Goal: Task Accomplishment & Management: Manage account settings

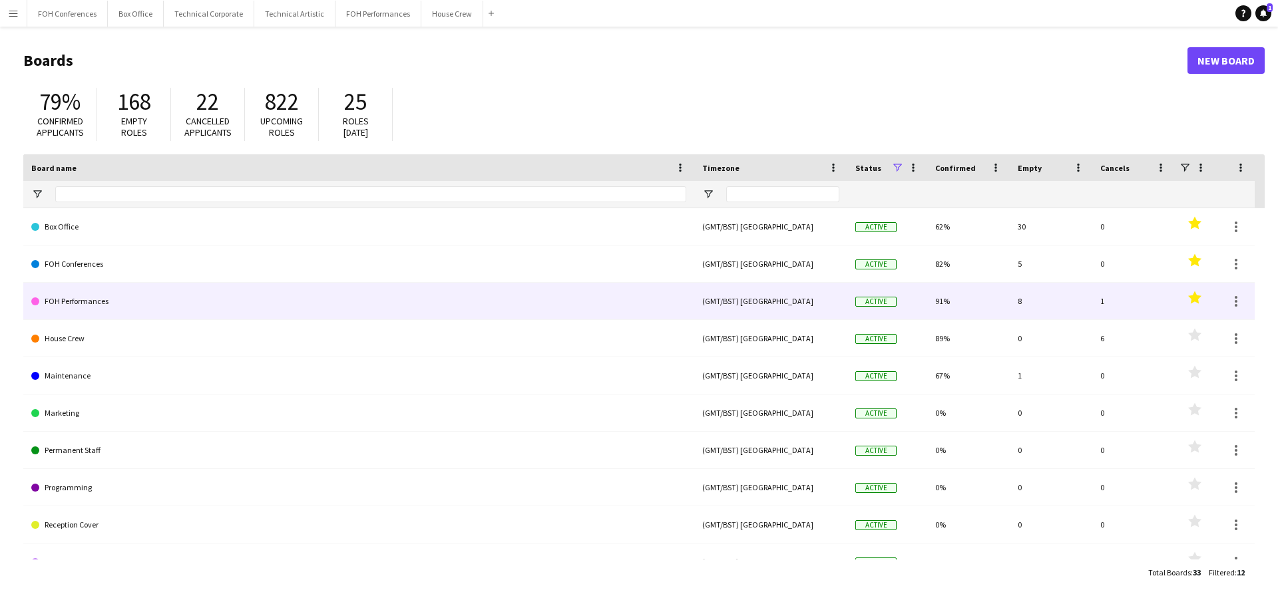
click at [114, 305] on link "FOH Performances" at bounding box center [358, 301] width 655 height 37
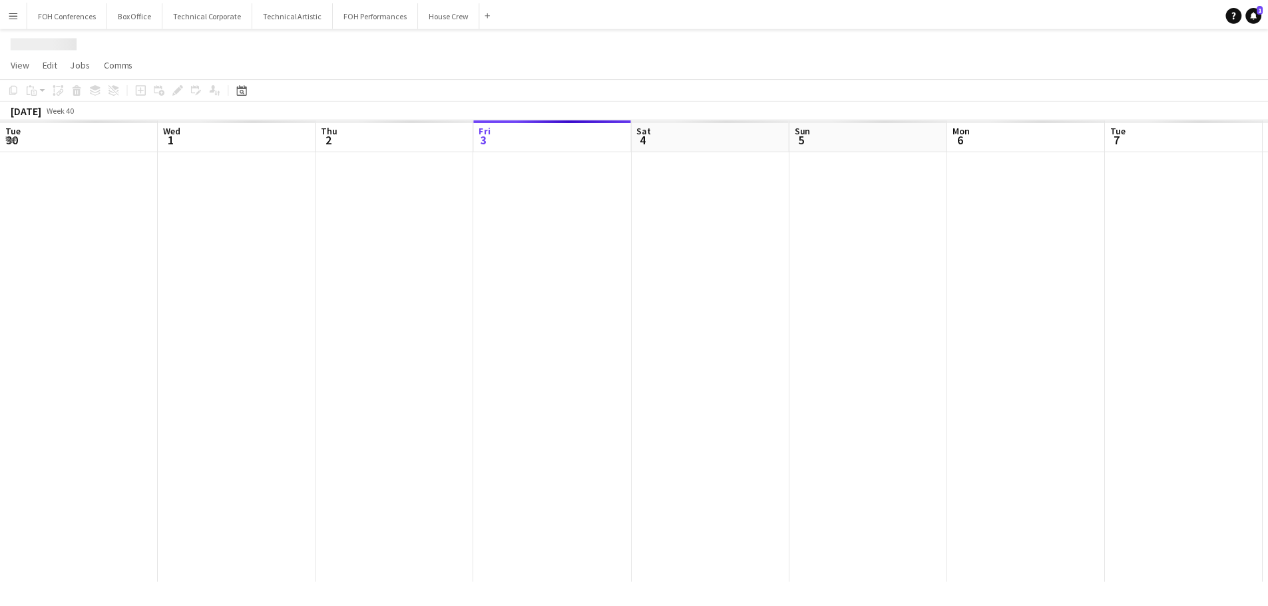
scroll to position [0, 318]
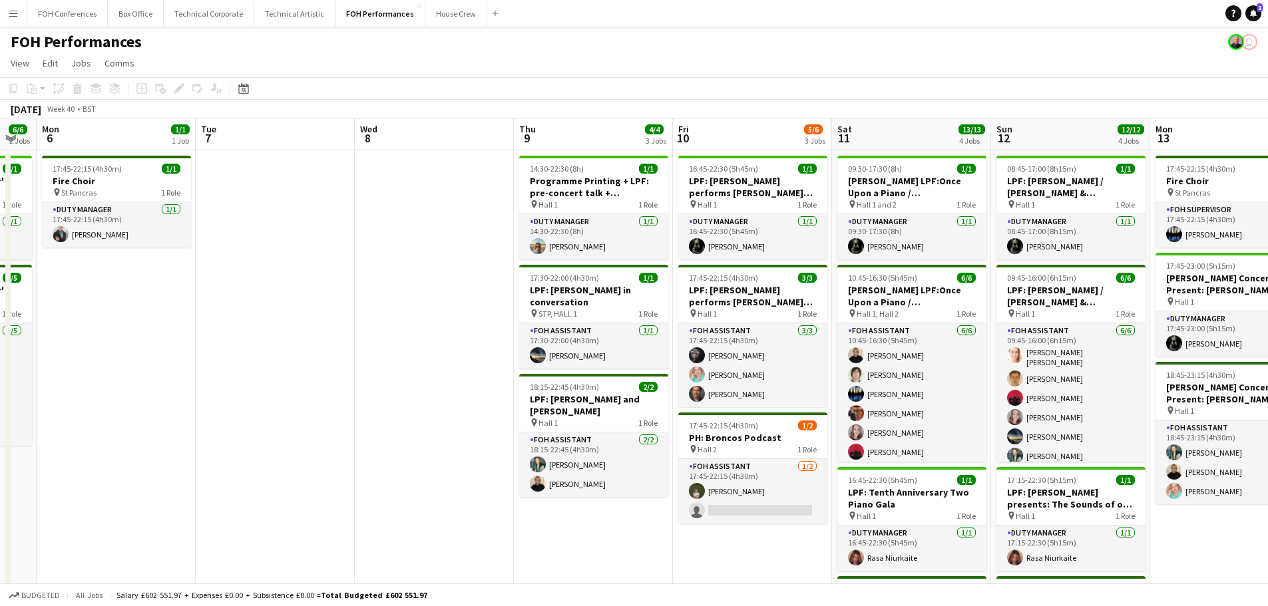
drag, startPoint x: 876, startPoint y: 345, endPoint x: 370, endPoint y: 258, distance: 513.9
click at [276, 258] on app-calendar-viewport "Fri 3 4/4 2 Jobs Sat 4 6/6 3 Jobs Sun 5 6/6 2 Jobs Mon 6 1/1 1 Job Tue 7 Wed 8 …" at bounding box center [634, 452] width 1268 height 669
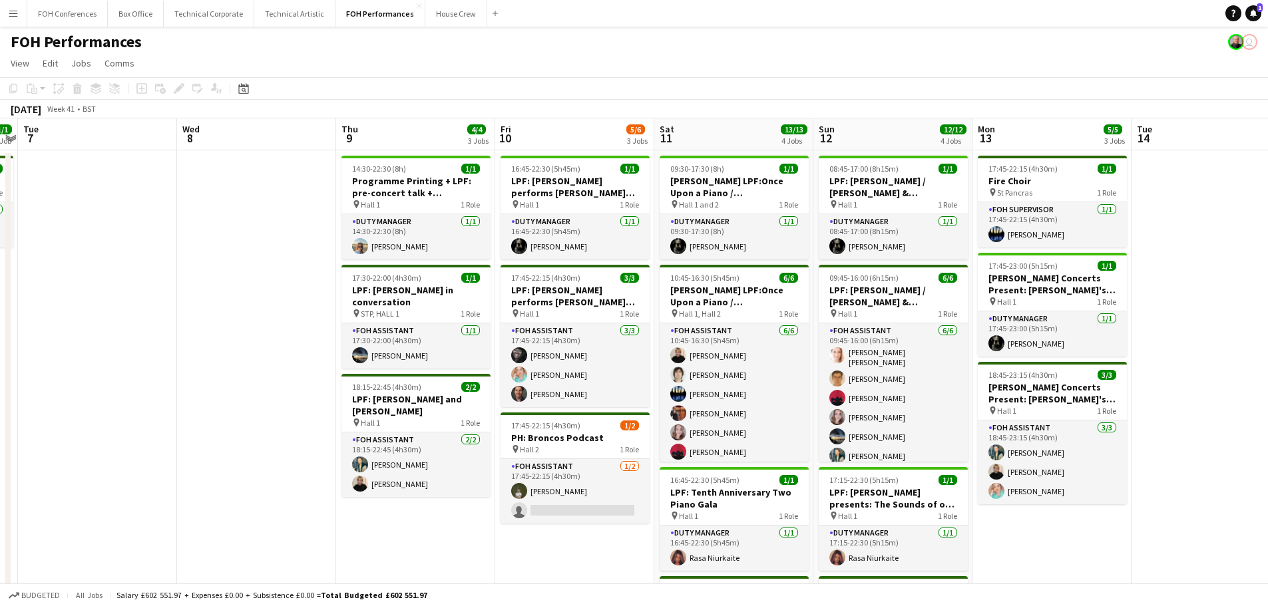
scroll to position [0, 494]
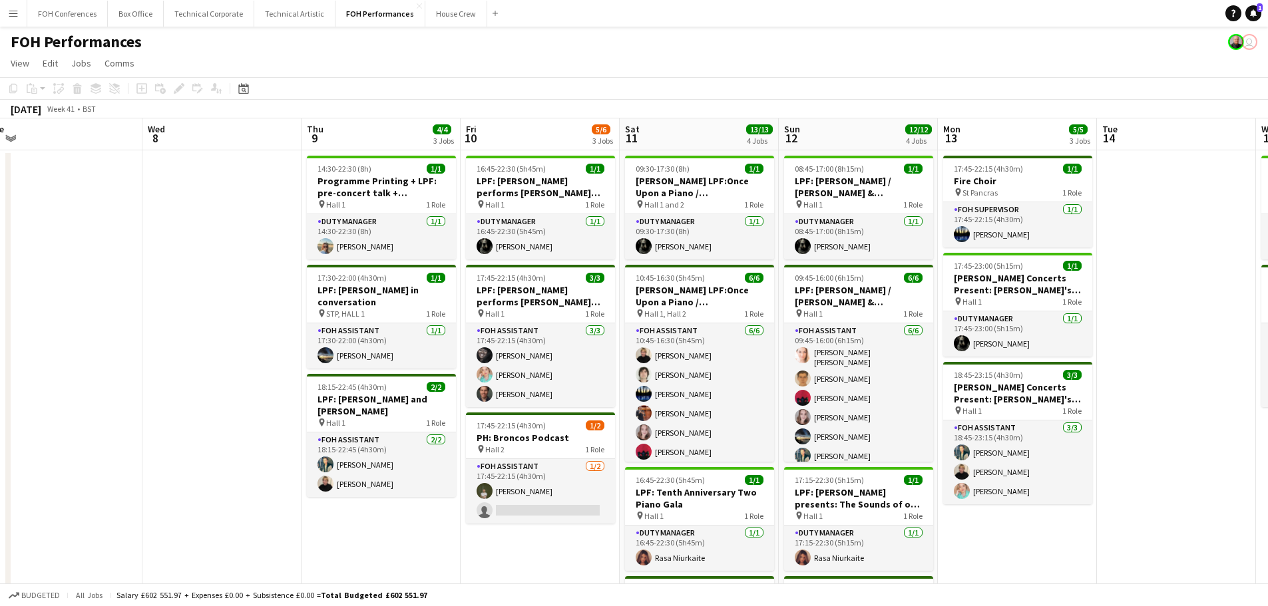
drag, startPoint x: 387, startPoint y: 262, endPoint x: 188, endPoint y: 232, distance: 201.3
click at [188, 232] on app-calendar-viewport "Sat 4 6/6 3 Jobs Sun 5 6/6 2 Jobs Mon 6 1/1 1 Job Tue 7 Wed 8 Thu 9 4/4 3 Jobs …" at bounding box center [634, 452] width 1268 height 669
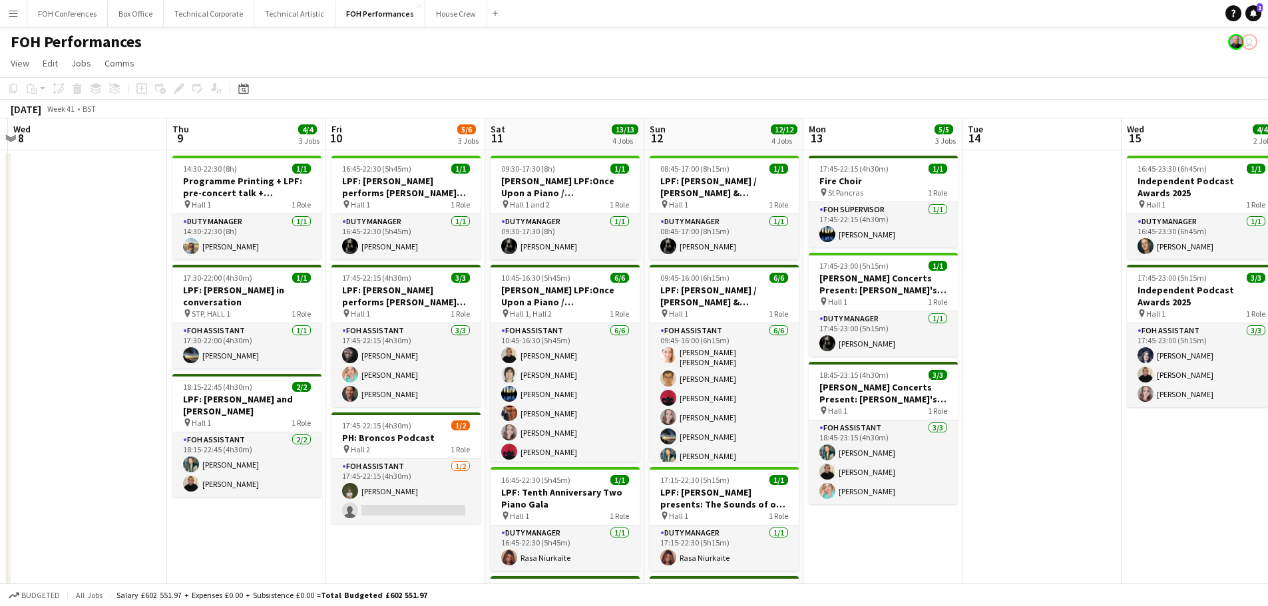
scroll to position [0, 471]
drag, startPoint x: 723, startPoint y: 410, endPoint x: 586, endPoint y: 390, distance: 137.9
click at [586, 390] on app-calendar-viewport "Sun 5 6/6 2 Jobs Mon 6 1/1 1 Job Tue 7 Wed 8 Thu 9 4/4 3 Jobs Fri 10 5/6 3 Jobs…" at bounding box center [634, 452] width 1268 height 669
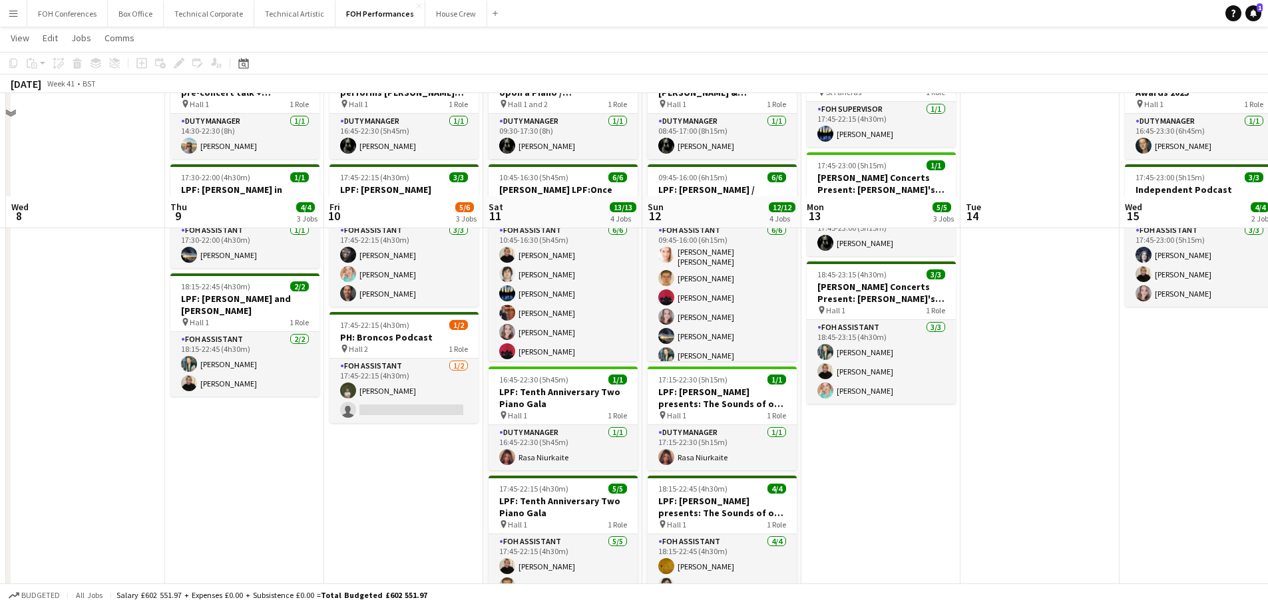
scroll to position [0, 0]
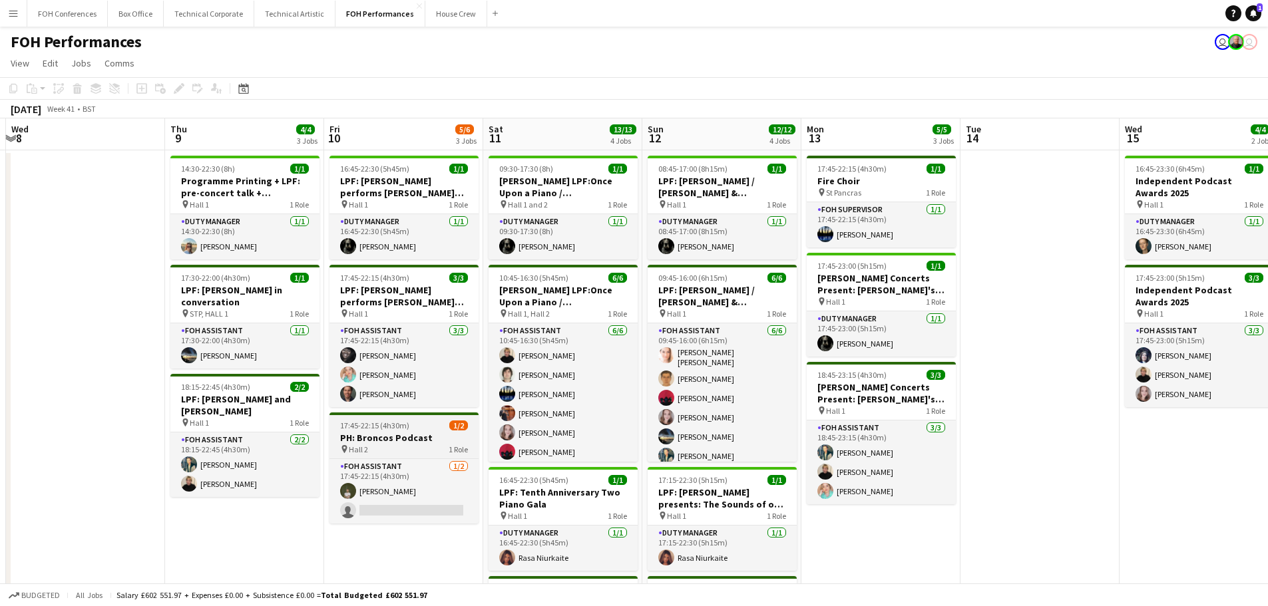
click at [402, 441] on h3 "PH: Broncos Podcast" at bounding box center [403, 438] width 149 height 12
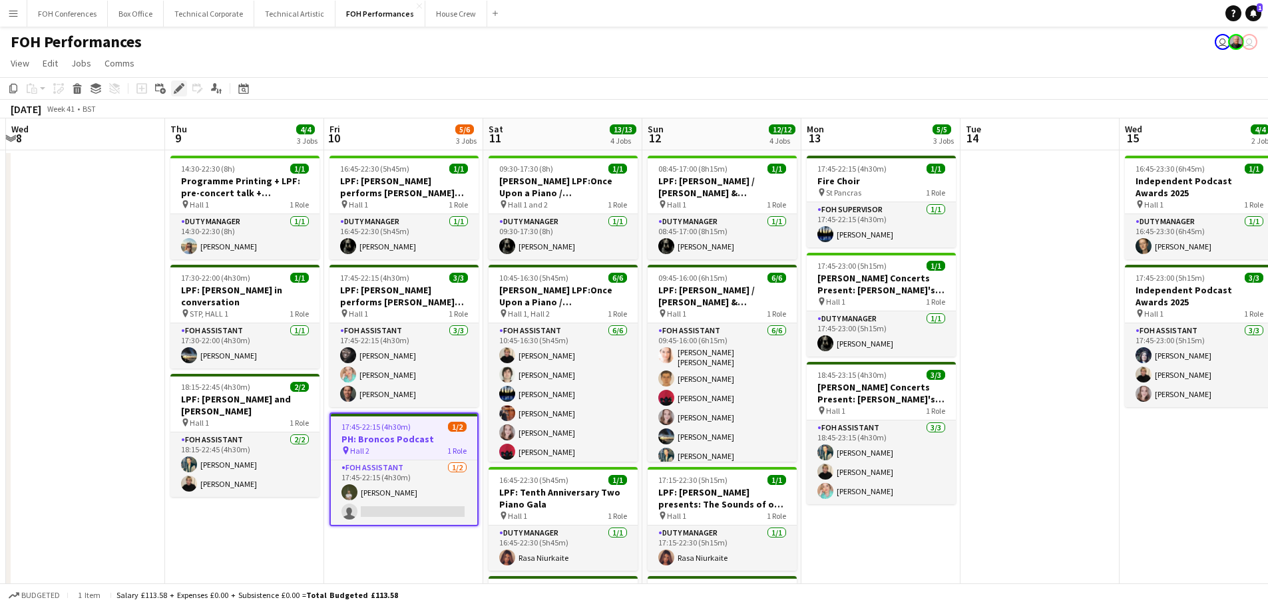
click at [180, 84] on icon "Edit" at bounding box center [179, 88] width 11 height 11
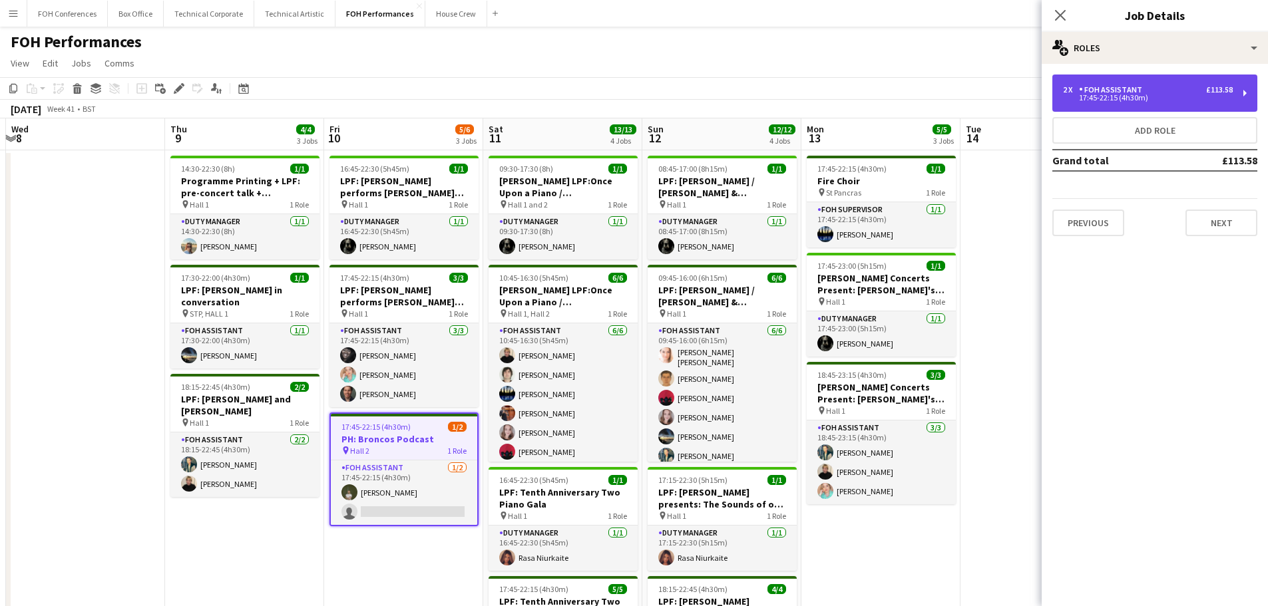
click at [1159, 96] on div "17:45-22:15 (4h30m)" at bounding box center [1148, 97] width 170 height 7
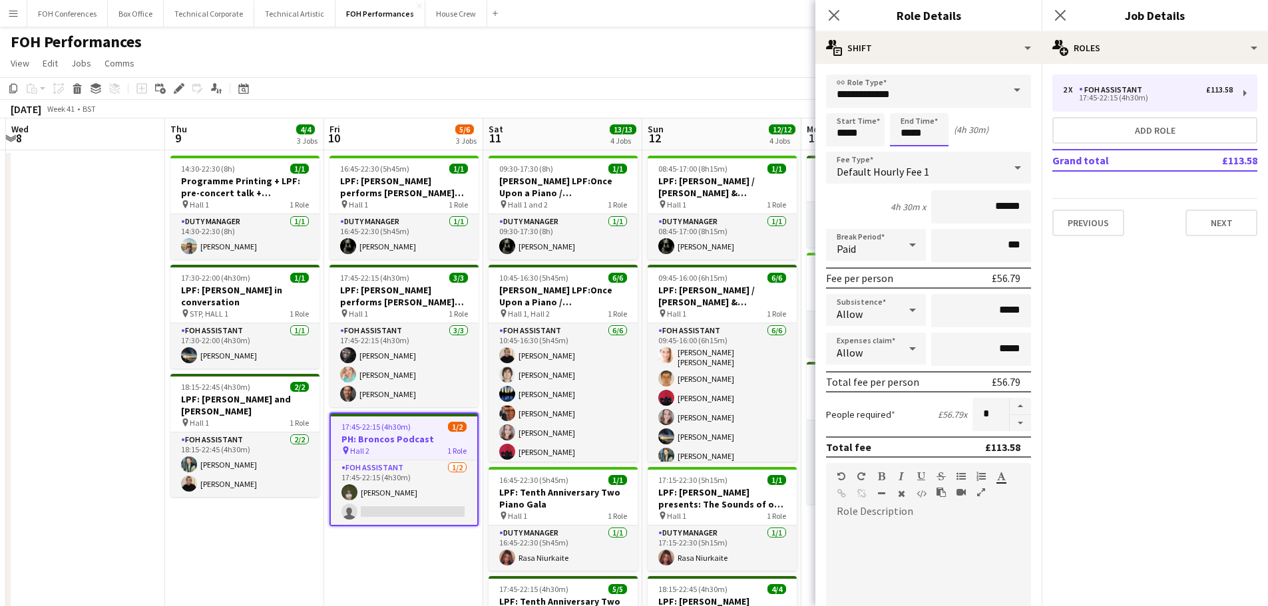
click at [940, 128] on input "*****" at bounding box center [919, 129] width 59 height 33
click at [906, 108] on div at bounding box center [905, 106] width 27 height 13
click at [934, 152] on div at bounding box center [932, 152] width 27 height 13
click at [909, 150] on div at bounding box center [905, 152] width 27 height 13
click at [938, 102] on div at bounding box center [932, 106] width 27 height 13
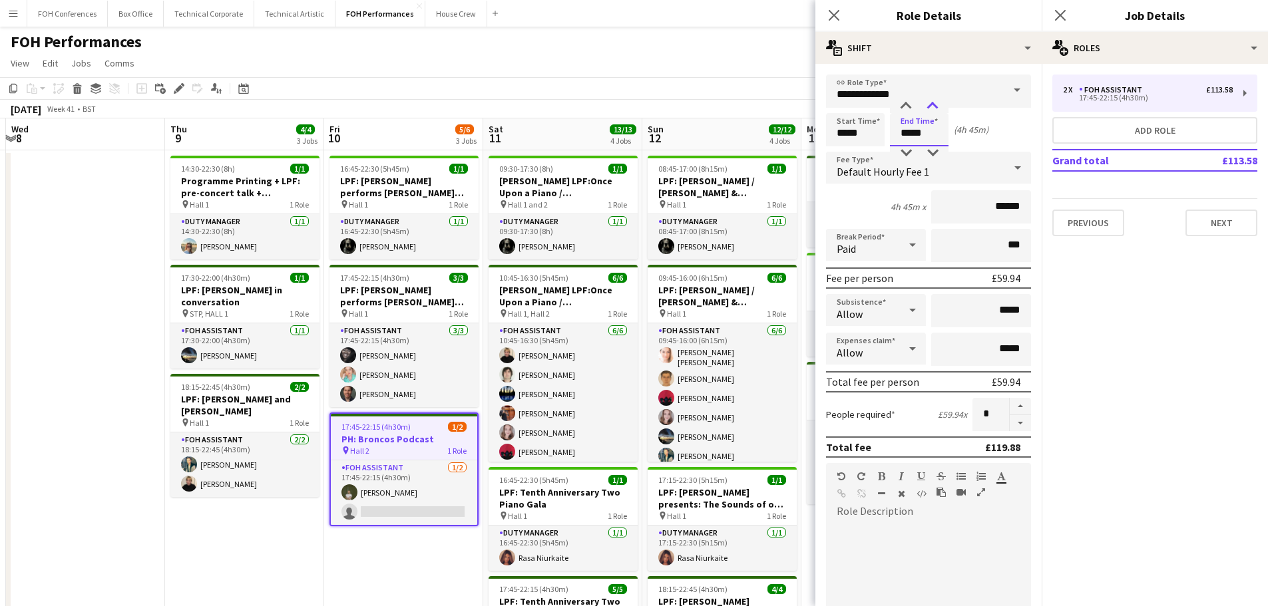
click at [938, 102] on div at bounding box center [932, 106] width 27 height 13
type input "*****"
click at [938, 102] on div at bounding box center [932, 106] width 27 height 13
click at [383, 182] on h3 "LPF: [PERSON_NAME] performs [PERSON_NAME] and [PERSON_NAME]" at bounding box center [403, 187] width 149 height 24
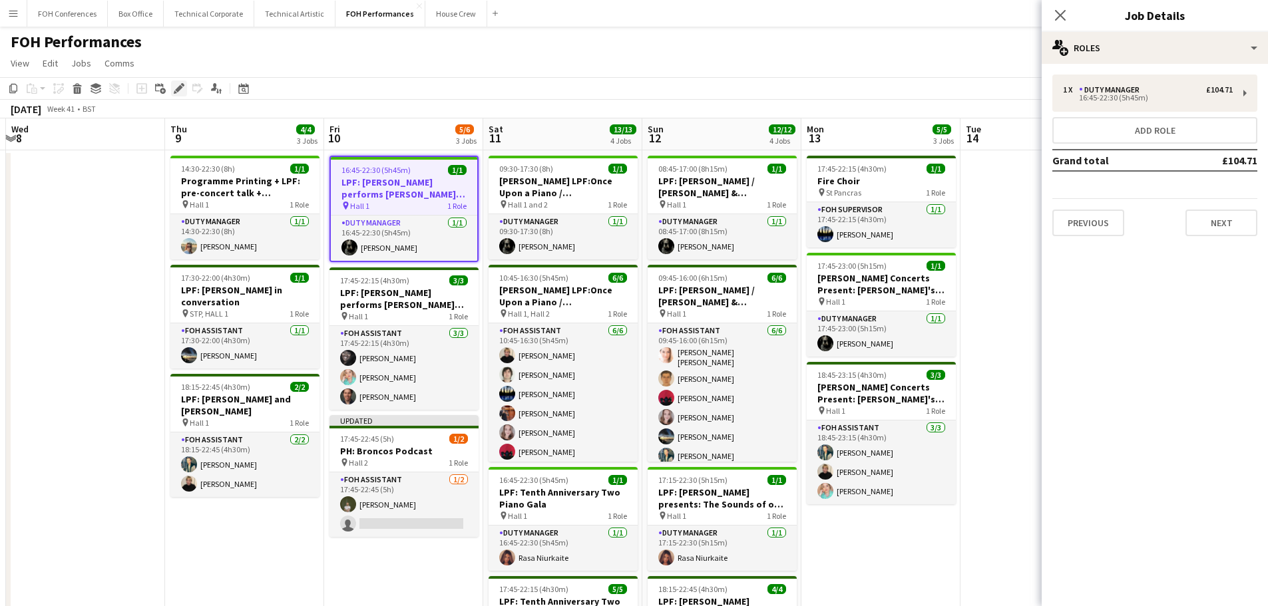
click at [176, 88] on icon "Edit" at bounding box center [179, 88] width 11 height 11
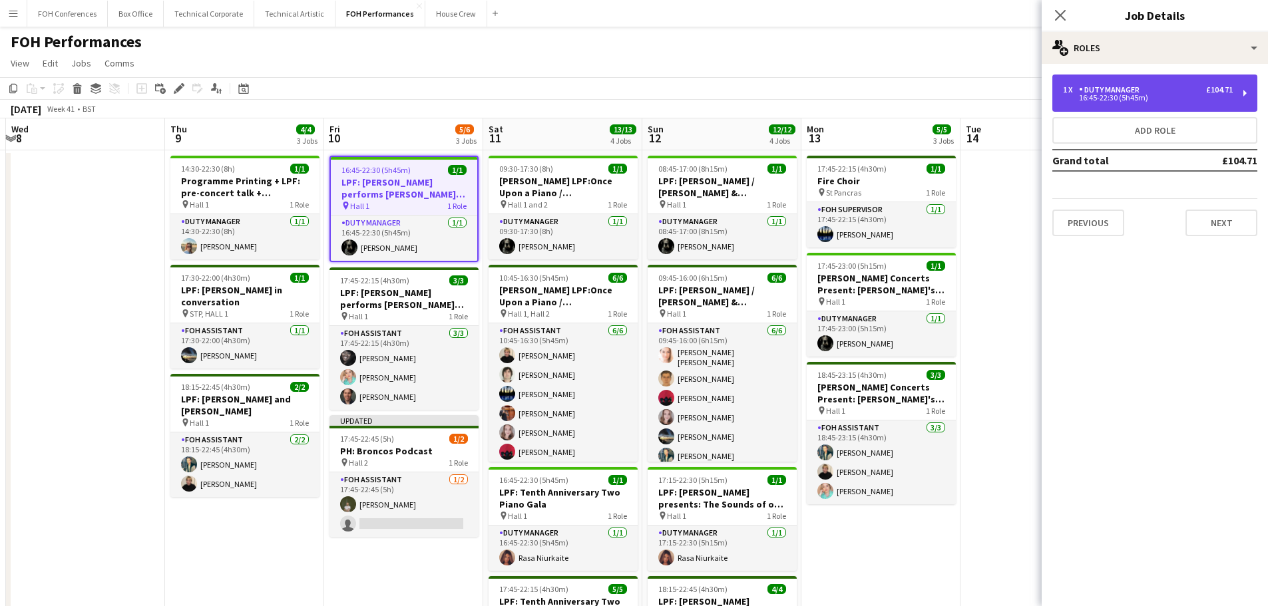
click at [1118, 96] on div "16:45-22:30 (5h45m)" at bounding box center [1148, 97] width 170 height 7
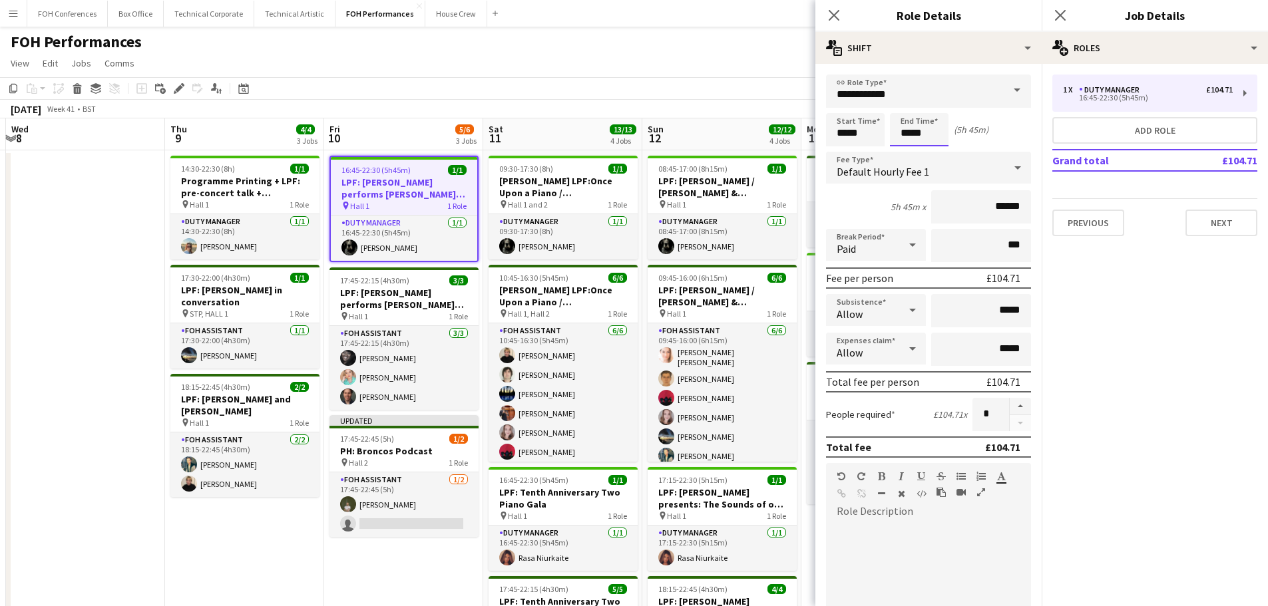
click at [914, 126] on input "*****" at bounding box center [919, 129] width 59 height 33
type input "*****"
click at [906, 106] on div at bounding box center [905, 106] width 27 height 13
click at [108, 343] on app-date-cell at bounding box center [85, 468] width 159 height 637
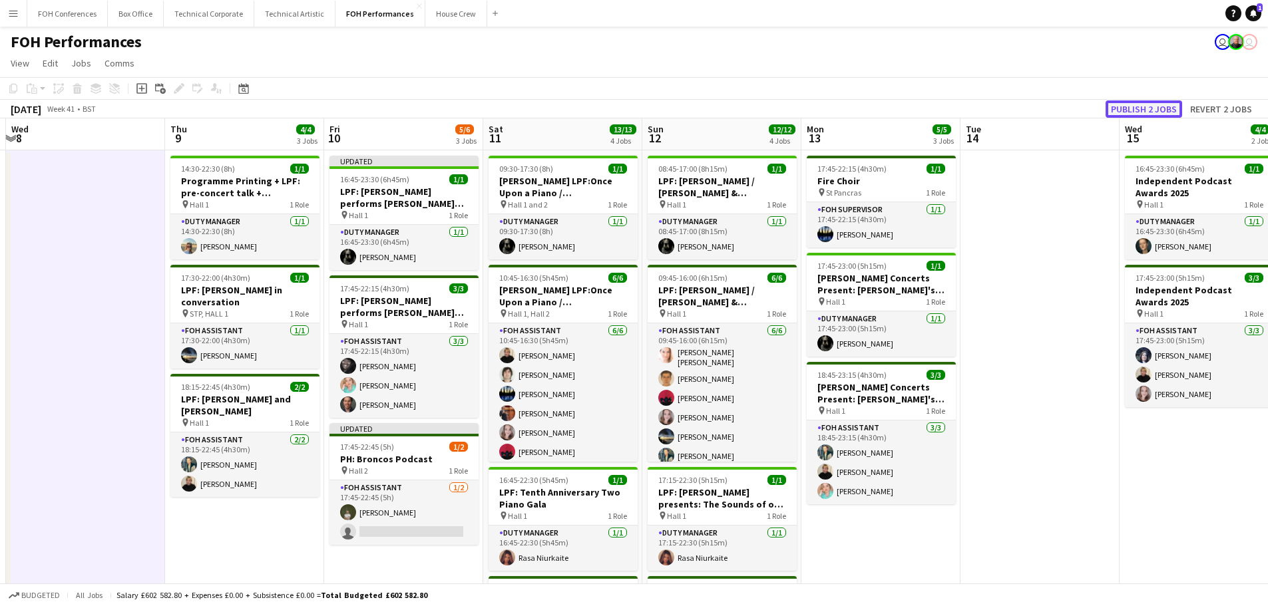
click at [1161, 108] on button "Publish 2 jobs" at bounding box center [1143, 108] width 77 height 17
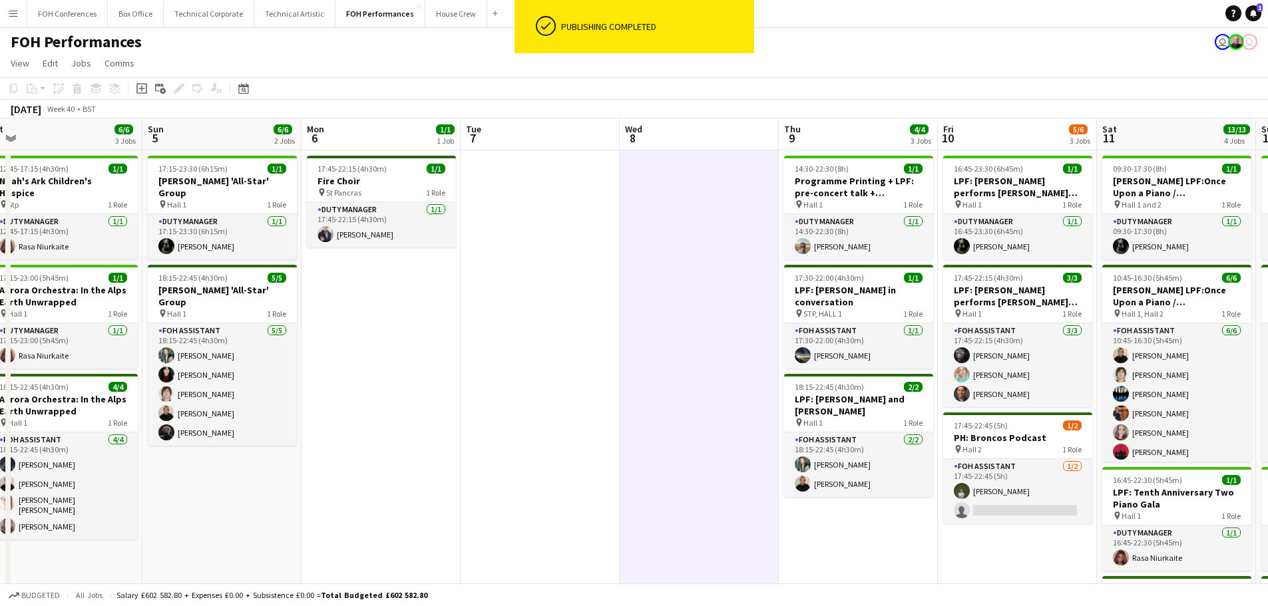
drag, startPoint x: 221, startPoint y: 403, endPoint x: 835, endPoint y: 401, distance: 613.6
click at [835, 401] on app-calendar-viewport "Thu 2 1/1 1 Job Fri 3 4/4 2 Jobs Sat 4 6/6 3 Jobs Sun 5 6/6 2 Jobs Mon 6 1/1 1 …" at bounding box center [634, 452] width 1268 height 669
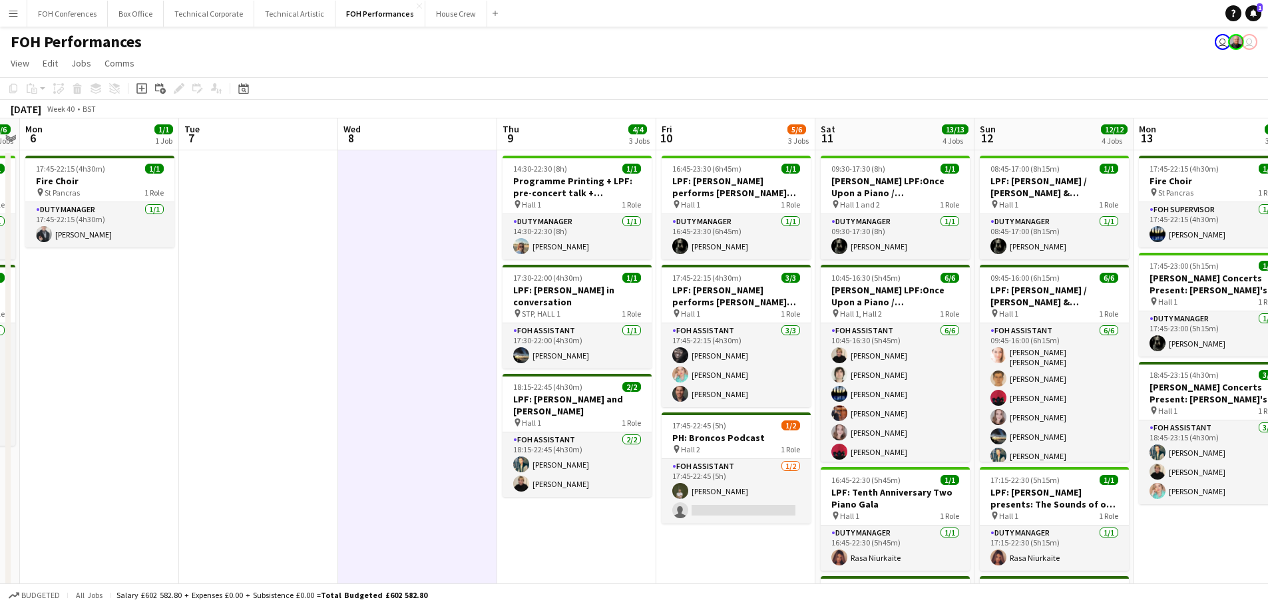
drag, startPoint x: 485, startPoint y: 401, endPoint x: 245, endPoint y: 377, distance: 241.5
click at [205, 379] on app-calendar-viewport "Fri 3 4/4 2 Jobs Sat 4 6/6 3 Jobs Sun 5 6/6 2 Jobs Mon 6 1/1 1 Job Tue 7 Wed 8 …" at bounding box center [634, 452] width 1268 height 669
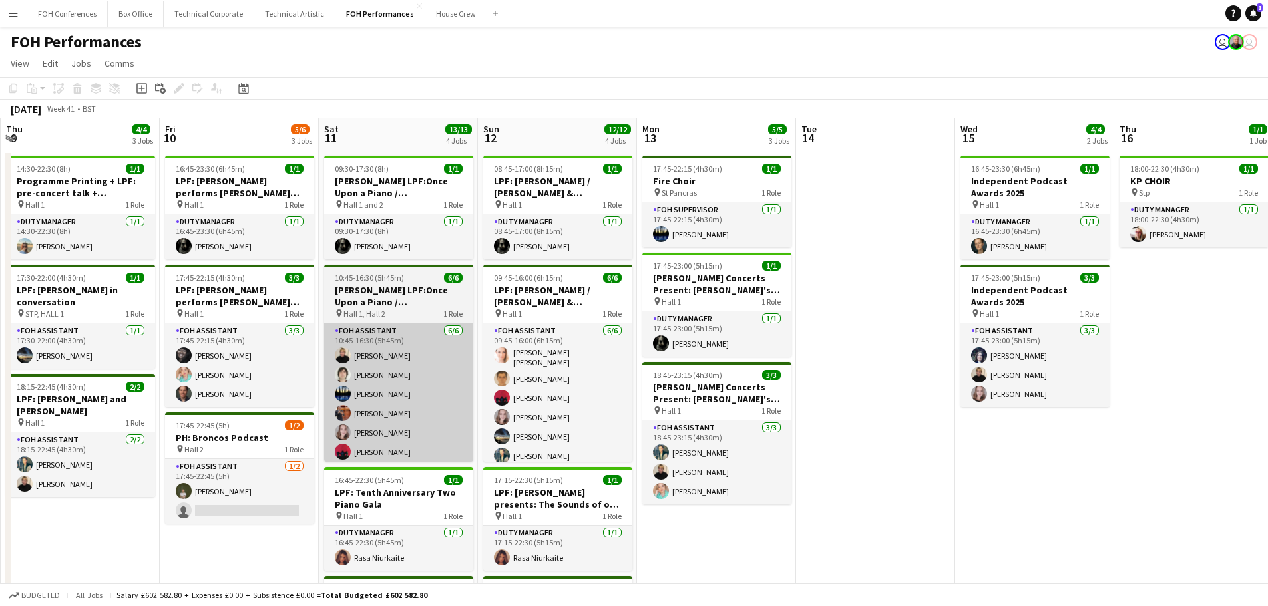
drag, startPoint x: 628, startPoint y: 407, endPoint x: 381, endPoint y: 393, distance: 246.6
click at [119, 365] on app-calendar-viewport "Mon 6 1/1 1 Job Tue 7 Wed 8 Thu 9 4/4 3 Jobs Fri 10 5/6 3 Jobs Sat 11 13/13 4 J…" at bounding box center [634, 452] width 1268 height 669
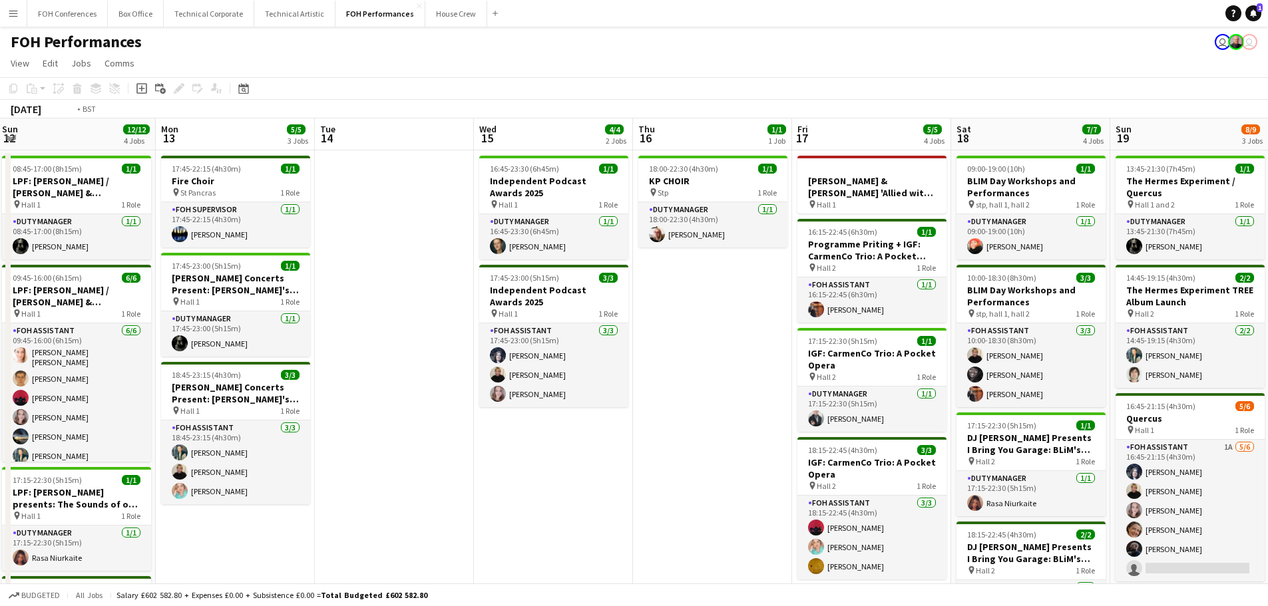
drag, startPoint x: 829, startPoint y: 410, endPoint x: 168, endPoint y: 371, distance: 661.3
click at [168, 371] on app-calendar-viewport "Thu 9 4/4 3 Jobs Fri 10 5/6 3 Jobs Sat 11 13/13 4 Jobs Sun 12 12/12 4 Jobs Mon …" at bounding box center [634, 452] width 1268 height 669
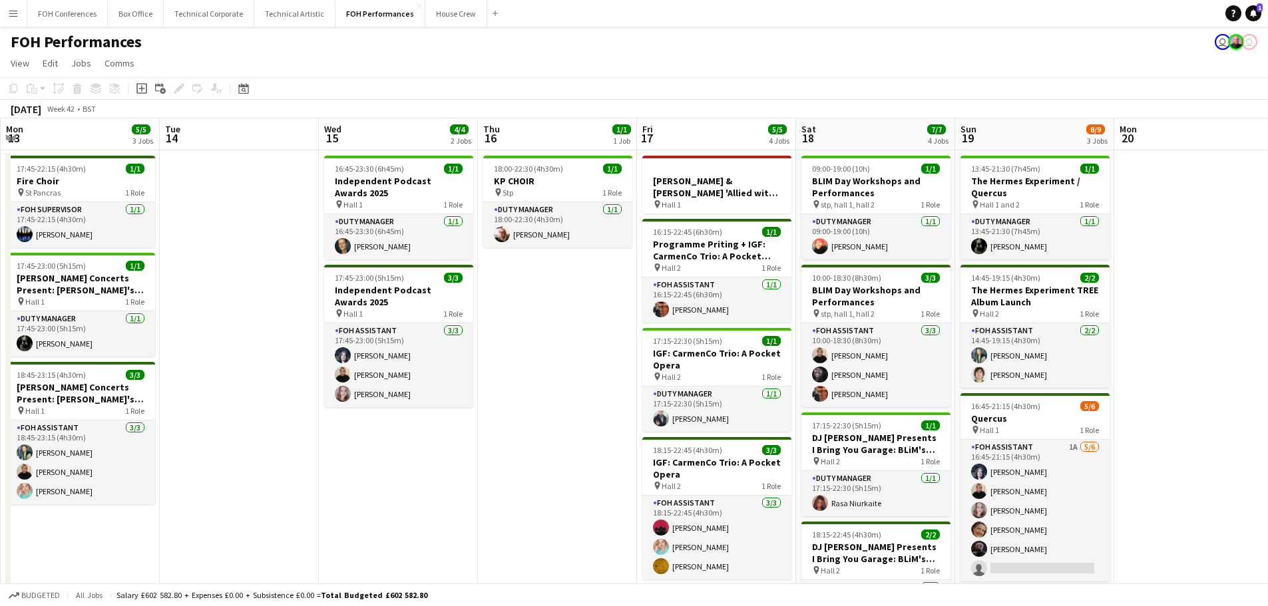
drag, startPoint x: 555, startPoint y: 420, endPoint x: 312, endPoint y: 405, distance: 243.3
click at [312, 406] on app-calendar-viewport "Fri 10 5/6 3 Jobs Sat 11 13/13 4 Jobs Sun 12 12/12 4 Jobs Mon 13 5/5 3 Jobs Tue…" at bounding box center [634, 452] width 1268 height 669
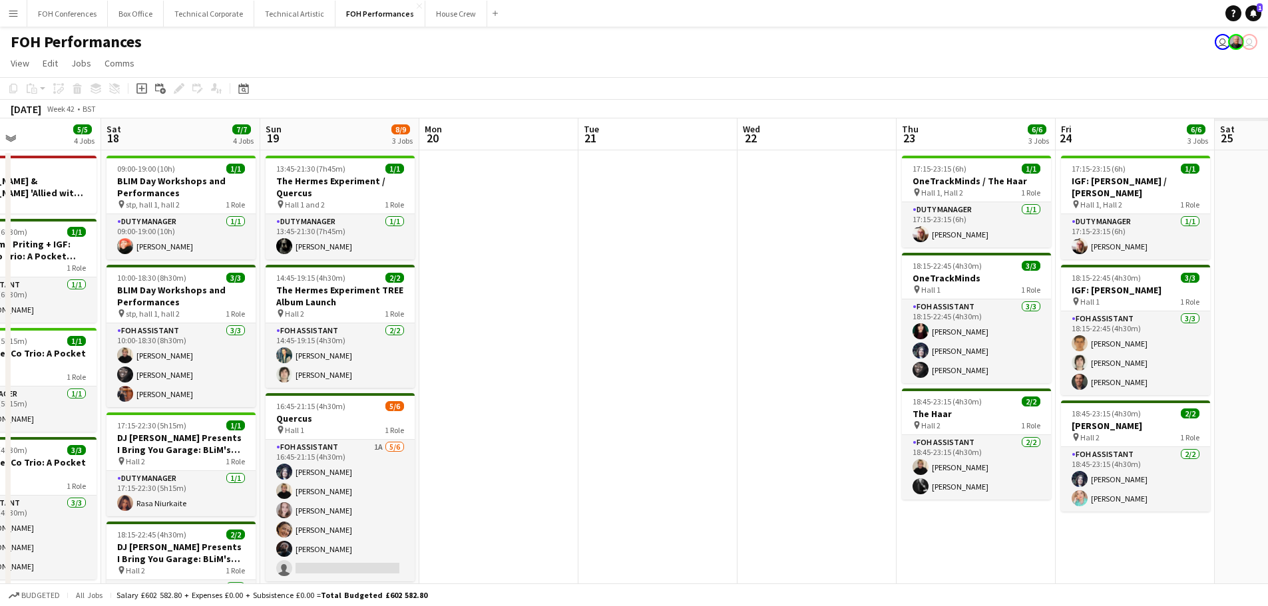
drag, startPoint x: 910, startPoint y: 451, endPoint x: 301, endPoint y: 376, distance: 613.5
click at [100, 379] on app-calendar-viewport "Tue 14 Wed 15 4/4 2 Jobs Thu 16 1/1 1 Job Fri 17 5/5 4 Jobs Sat 18 7/7 4 Jobs S…" at bounding box center [634, 452] width 1268 height 669
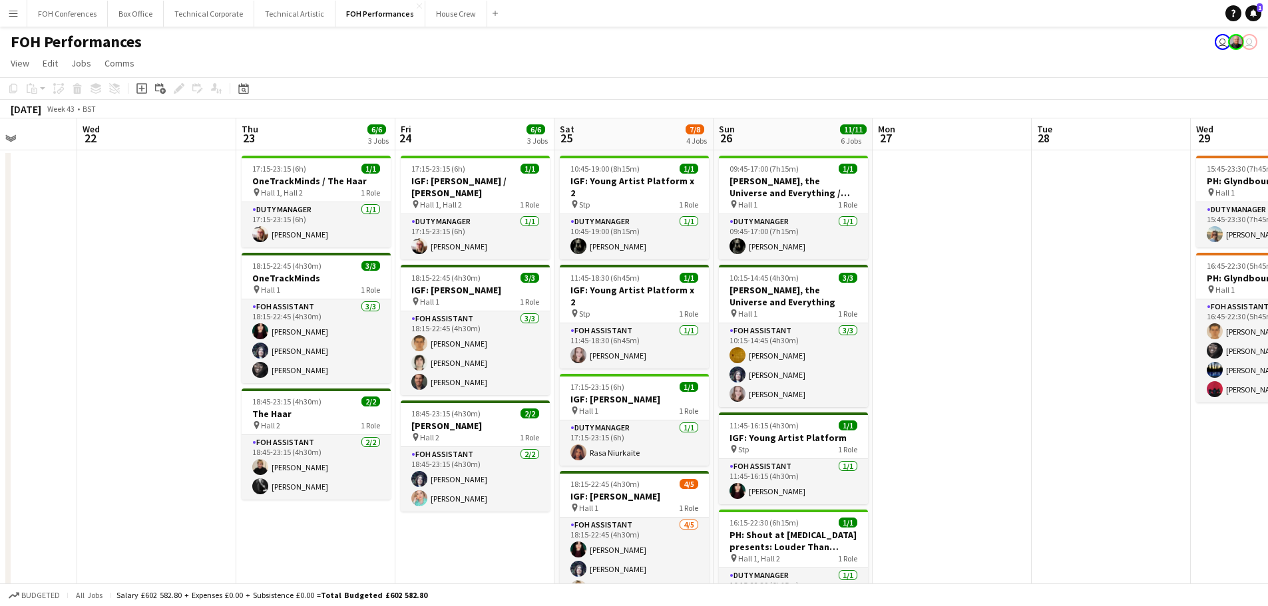
drag, startPoint x: 622, startPoint y: 420, endPoint x: 357, endPoint y: 413, distance: 264.3
click at [357, 413] on app-calendar-viewport "Sat 18 7/7 4 Jobs Sun 19 8/9 3 Jobs Mon 20 Tue 21 Wed 22 Thu 23 6/6 3 Jobs Fri …" at bounding box center [634, 526] width 1268 height 816
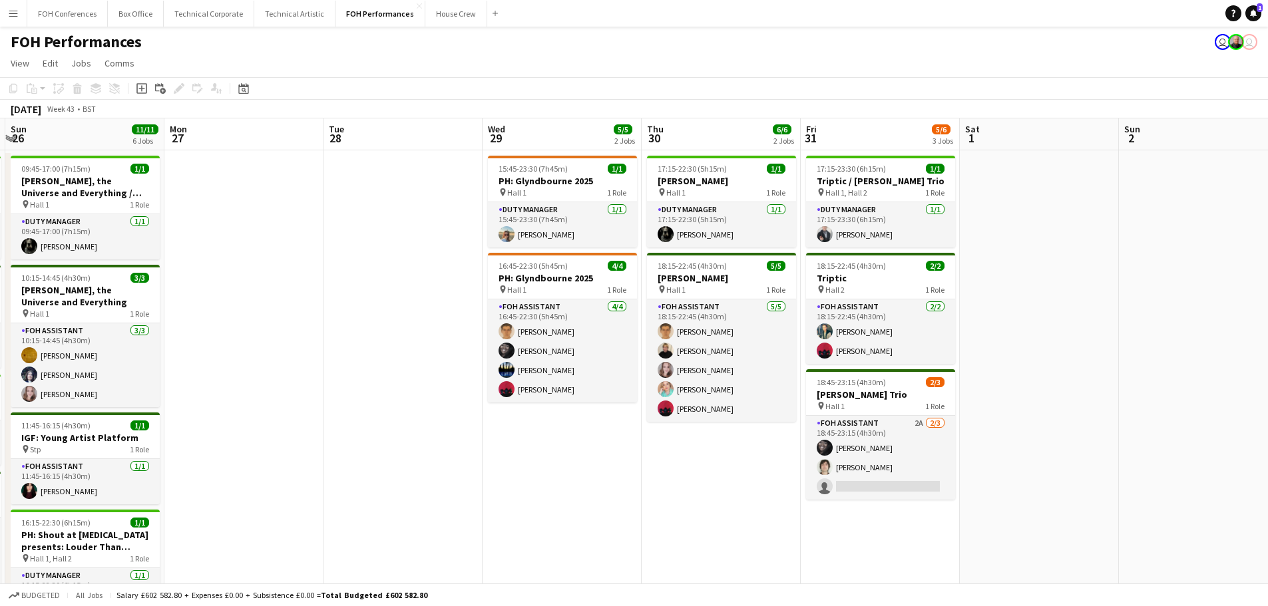
drag, startPoint x: 914, startPoint y: 429, endPoint x: 291, endPoint y: 377, distance: 625.7
click at [222, 381] on app-calendar-viewport "Thu 23 6/6 3 Jobs Fri 24 6/6 3 Jobs Sat 25 7/8 4 Jobs Sun 26 11/11 6 Jobs Mon 2…" at bounding box center [634, 526] width 1268 height 816
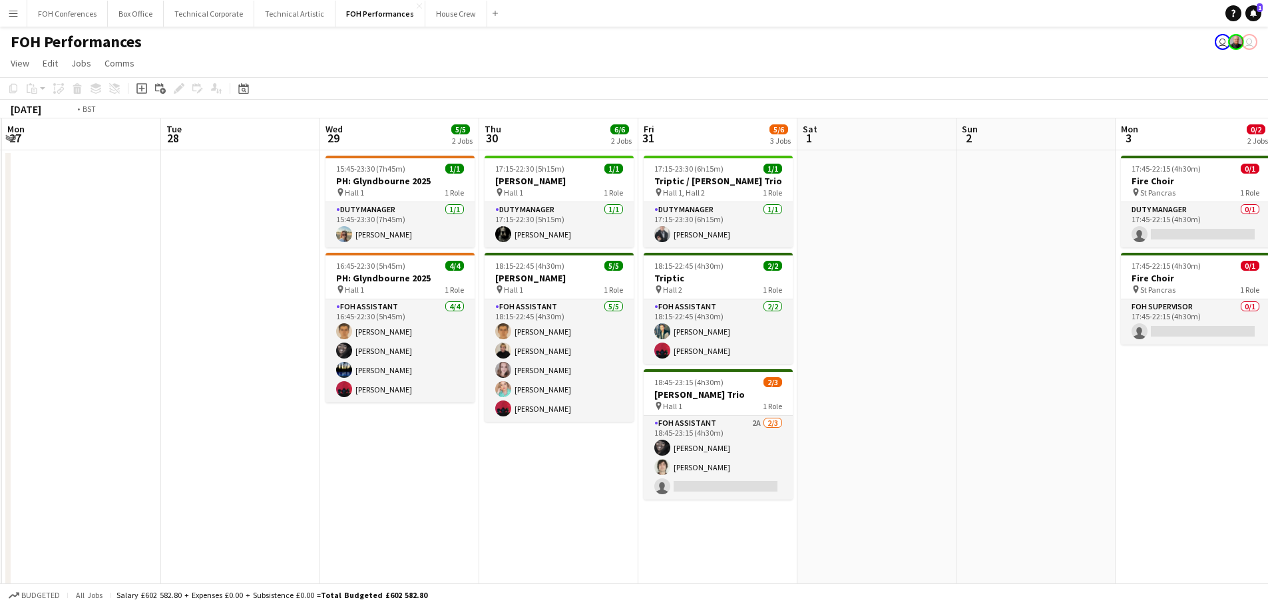
drag, startPoint x: 586, startPoint y: 426, endPoint x: 463, endPoint y: 423, distance: 123.8
click at [460, 425] on app-calendar-viewport "Fri 24 6/6 3 Jobs Sat 25 7/8 4 Jobs Sun 26 11/11 6 Jobs Mon 27 Tue 28 Wed 29 5/…" at bounding box center [634, 526] width 1268 height 816
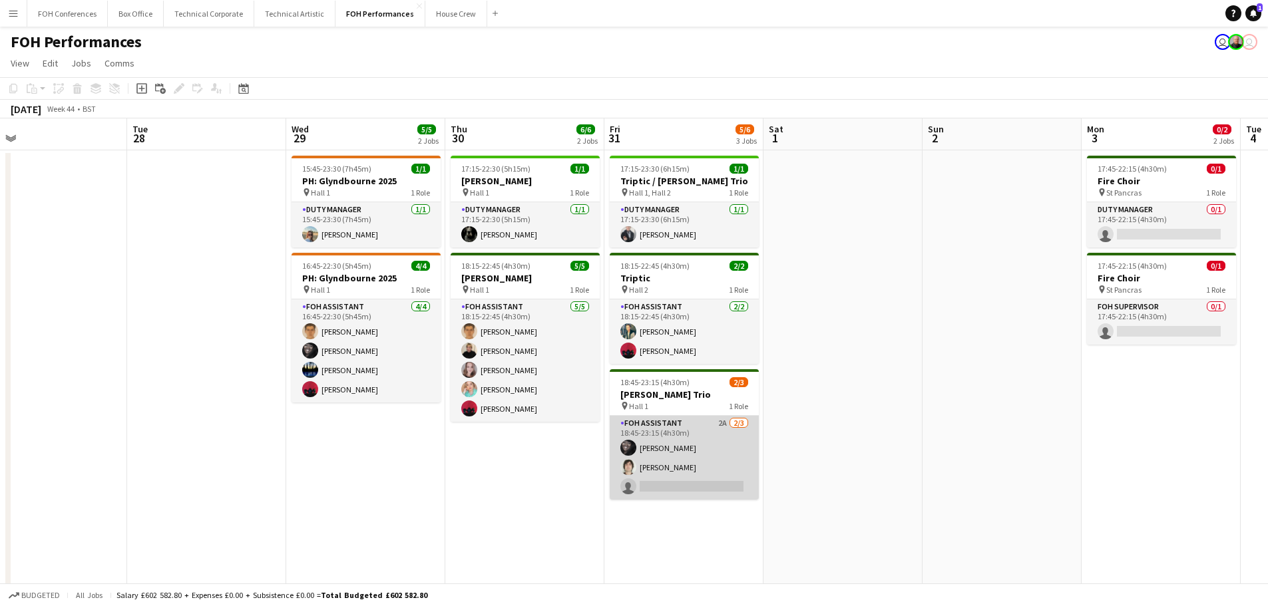
click at [655, 450] on app-card-role "FOH Assistant 2A [DATE] 18:45-23:15 (4h30m) [PERSON_NAME] [PERSON_NAME] single-…" at bounding box center [684, 458] width 149 height 84
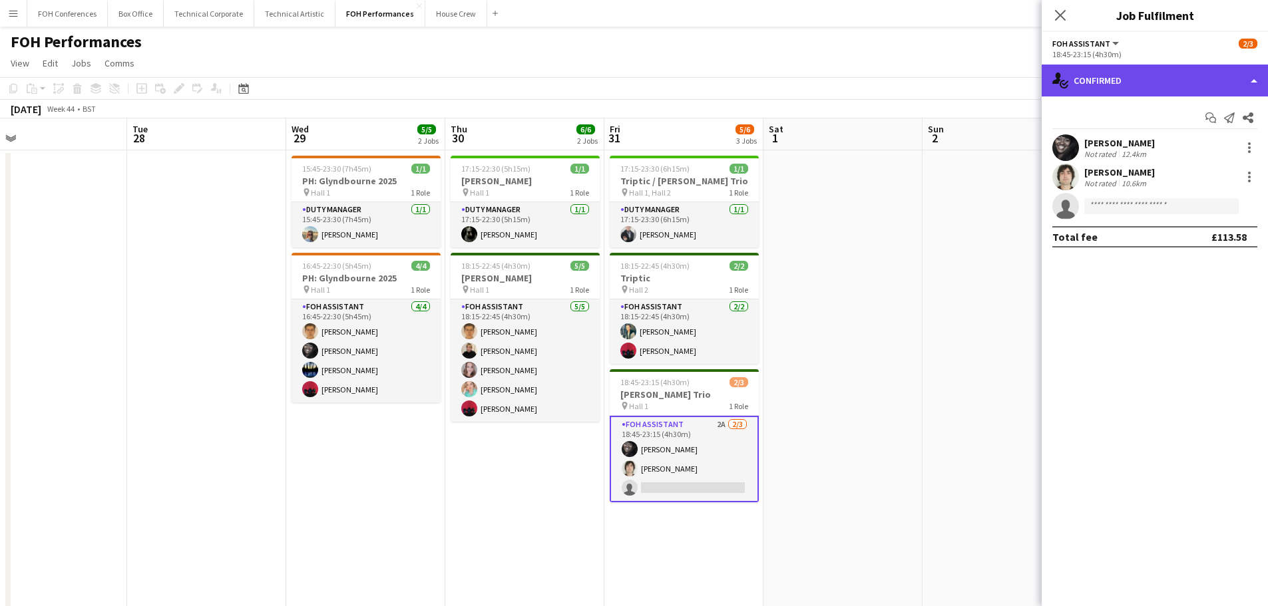
click at [1130, 75] on div "single-neutral-actions-check-2 Confirmed" at bounding box center [1154, 81] width 226 height 32
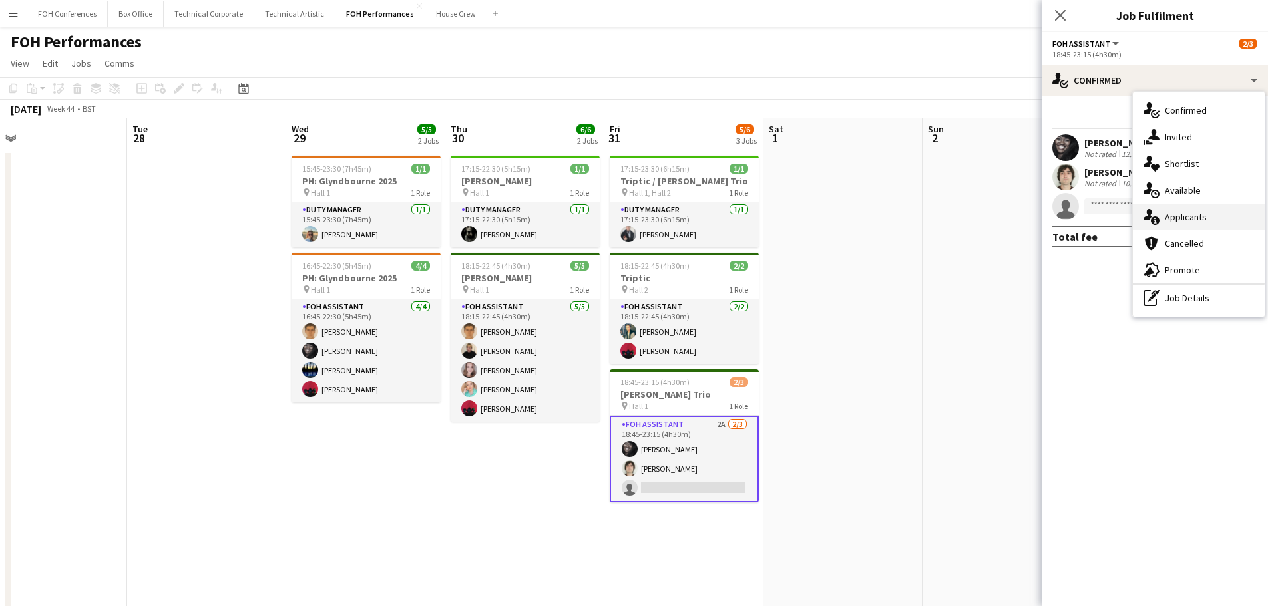
click at [1188, 214] on span "Applicants" at bounding box center [1186, 217] width 42 height 12
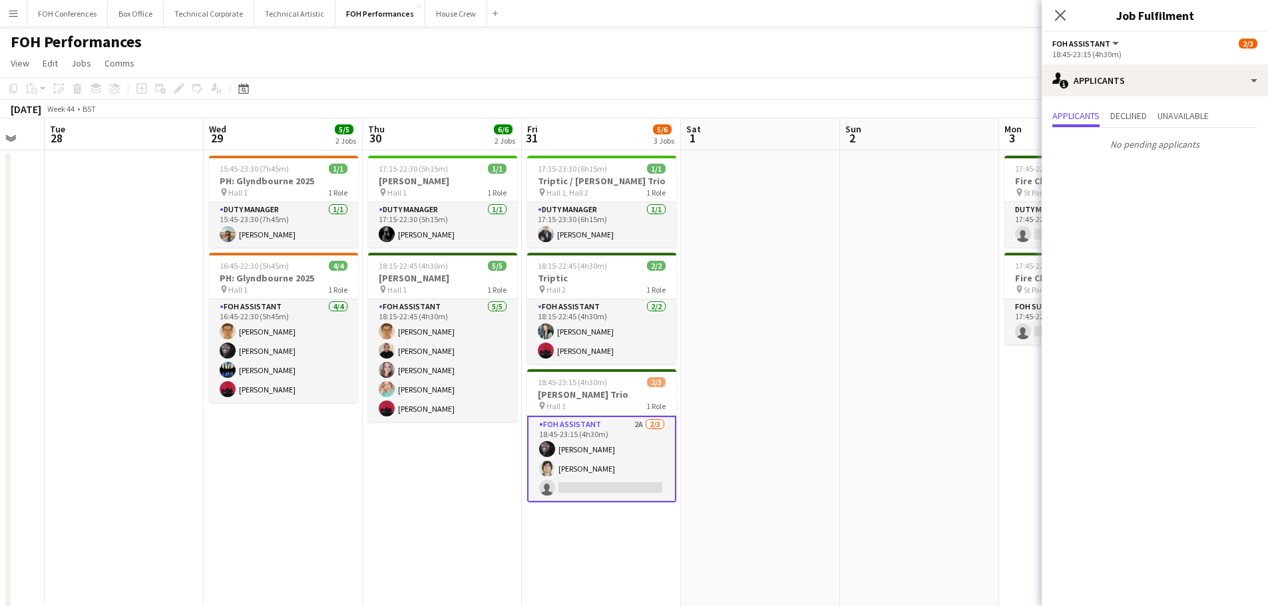
drag, startPoint x: 879, startPoint y: 327, endPoint x: 228, endPoint y: 326, distance: 650.8
click at [230, 326] on app-calendar-viewport "Sat 25 7/8 4 Jobs Sun 26 11/11 6 Jobs Mon 27 Tue 28 Wed 29 5/5 2 Jobs Thu 30 6/…" at bounding box center [634, 526] width 1268 height 816
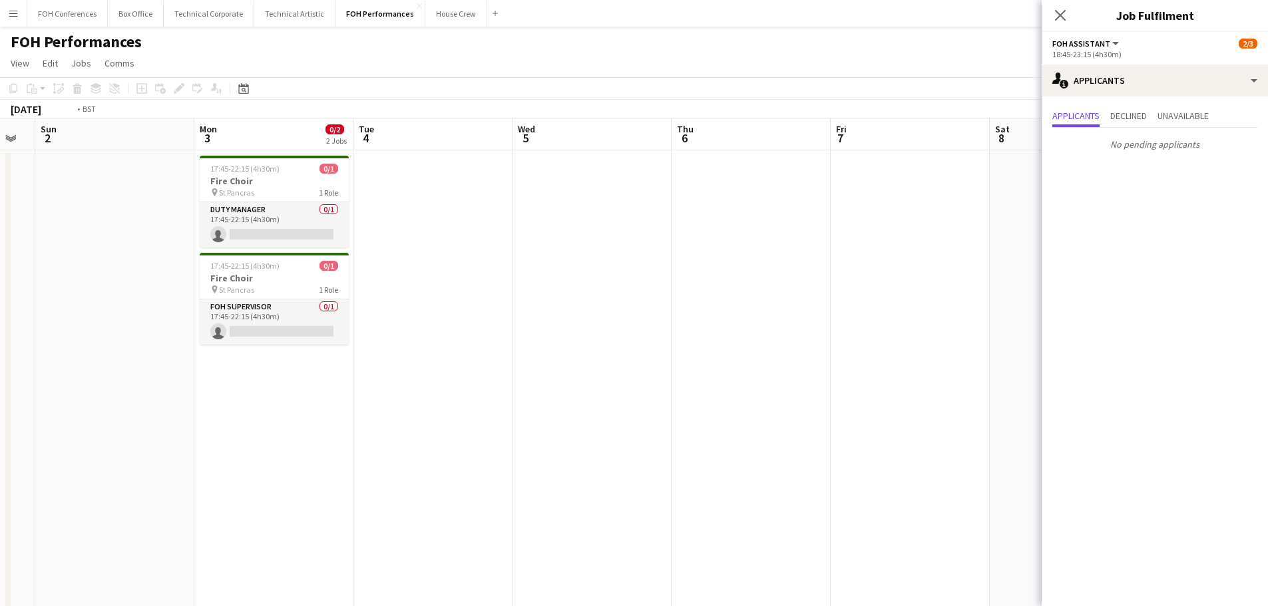
drag, startPoint x: 572, startPoint y: 384, endPoint x: 175, endPoint y: 355, distance: 398.3
click at [175, 355] on app-calendar-viewport "Thu 30 6/6 2 Jobs Fri 31 5/6 3 Jobs Sat 1 Sun 2 Mon 3 0/2 2 Jobs Tue 4 Wed 5 Th…" at bounding box center [634, 526] width 1268 height 816
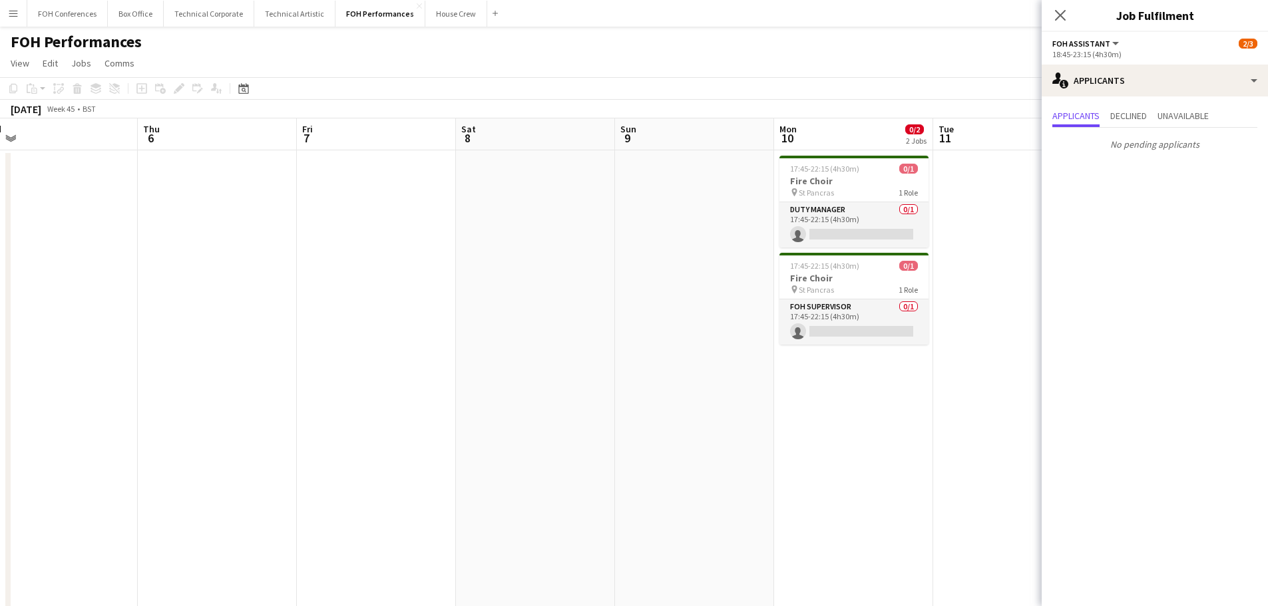
scroll to position [0, 524]
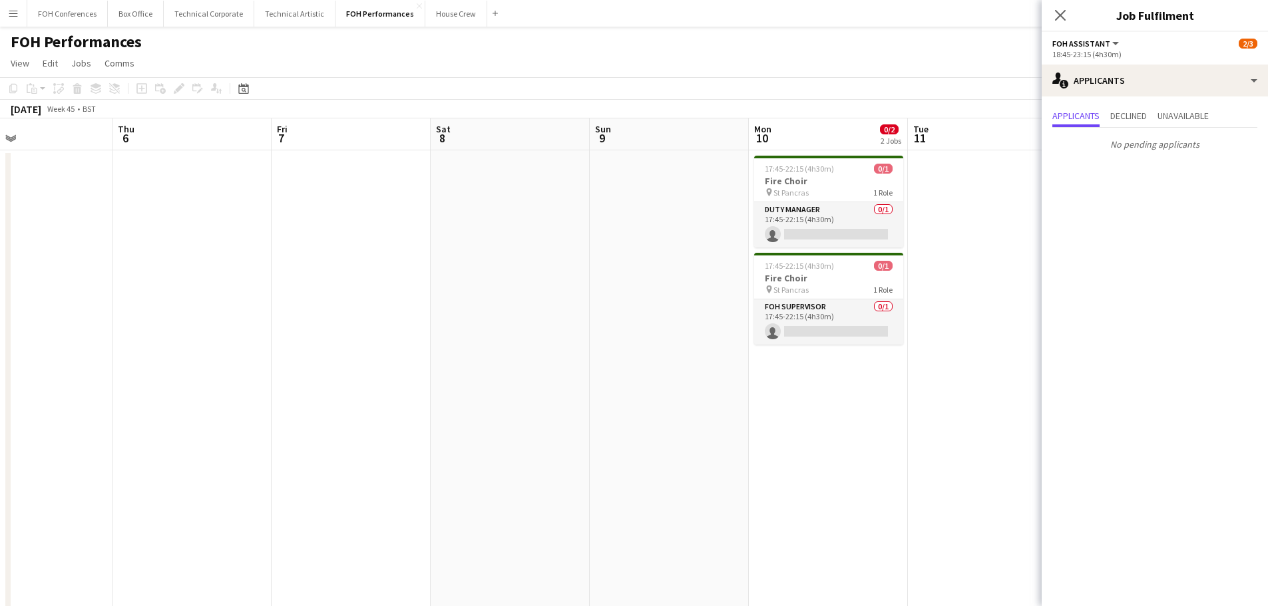
drag, startPoint x: 275, startPoint y: 359, endPoint x: 41, endPoint y: 333, distance: 235.7
click at [34, 336] on app-calendar-viewport "Sun 2 Mon 3 0/2 2 Jobs Tue 4 Wed 5 Thu 6 Fri 7 Sat 8 Sun 9 Mon 10 0/2 2 Jobs Tu…" at bounding box center [634, 526] width 1268 height 816
